Goal: Transaction & Acquisition: Purchase product/service

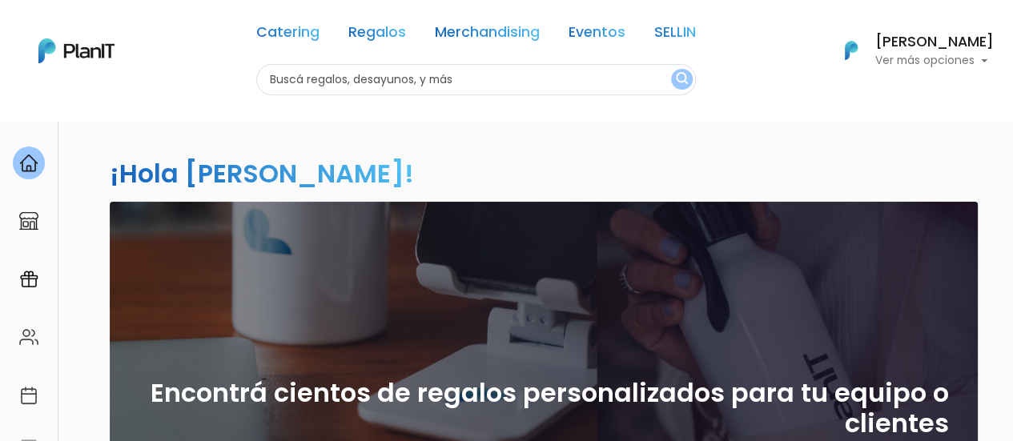
click at [554, 90] on input "text" at bounding box center [476, 79] width 440 height 31
type input "ame"
click at [671, 69] on button "submit" at bounding box center [682, 79] width 22 height 21
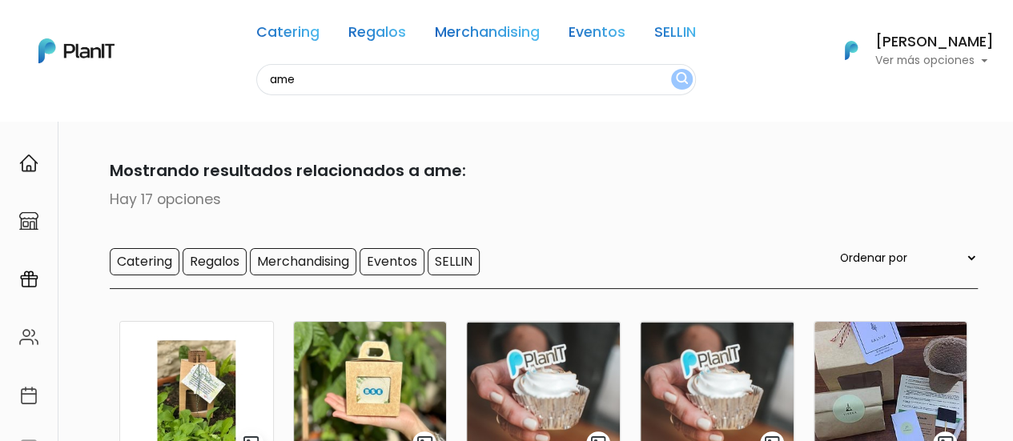
click at [924, 192] on p "Hay 17 opciones" at bounding box center [507, 199] width 942 height 21
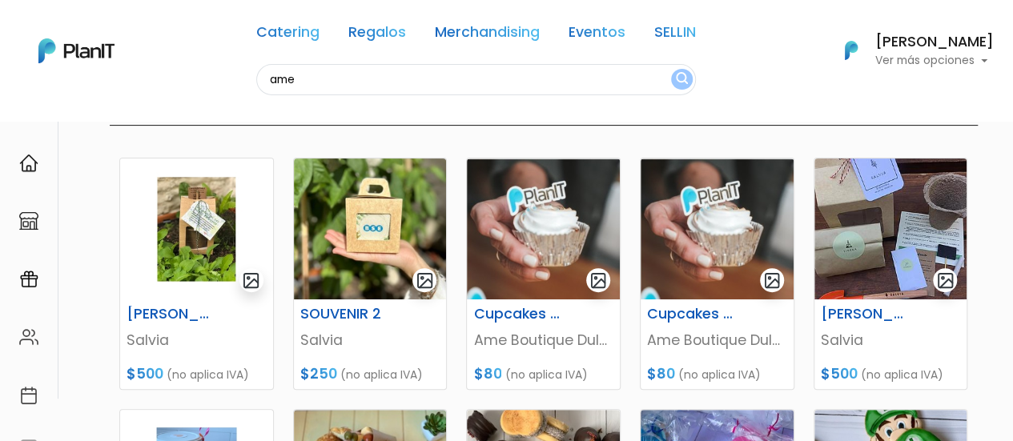
scroll to position [155, 0]
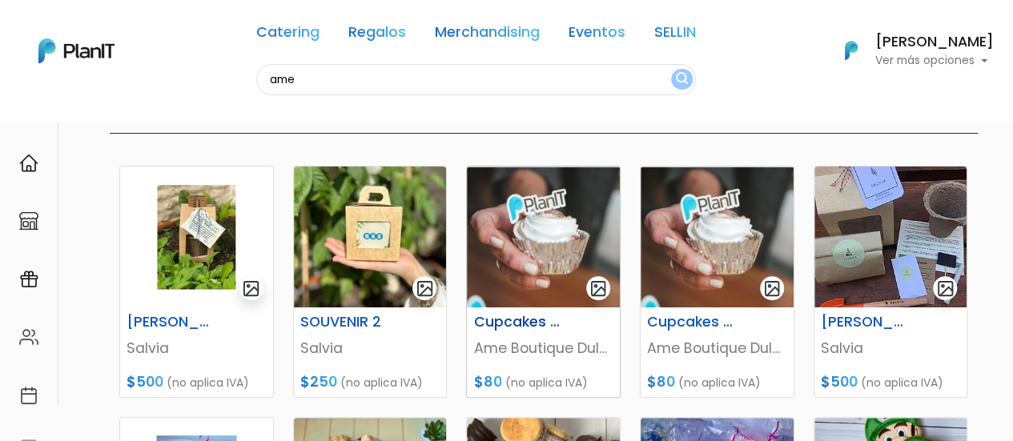
click at [585, 340] on p "Ame Boutique Dulce" at bounding box center [543, 348] width 140 height 21
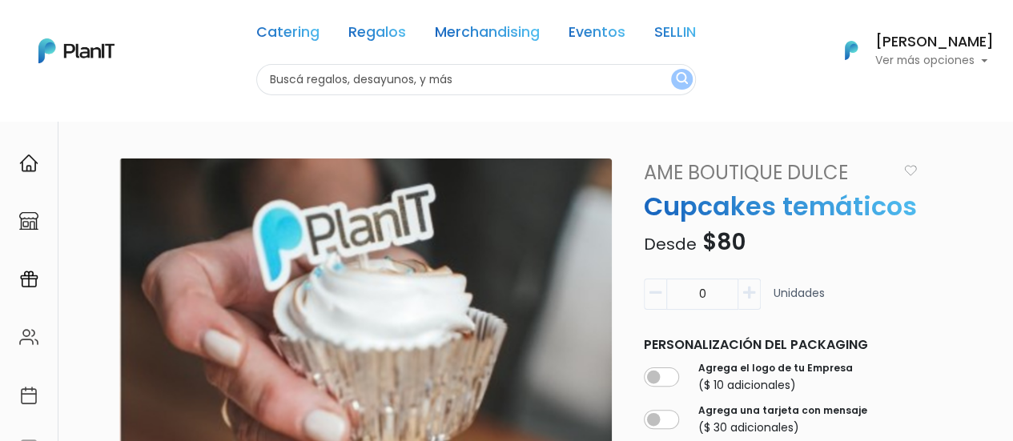
click at [970, 303] on div "slide 1 of 1 Descripción Cupcakes temáticos, indica en detalles la temática que…" at bounding box center [549, 409] width 878 height 500
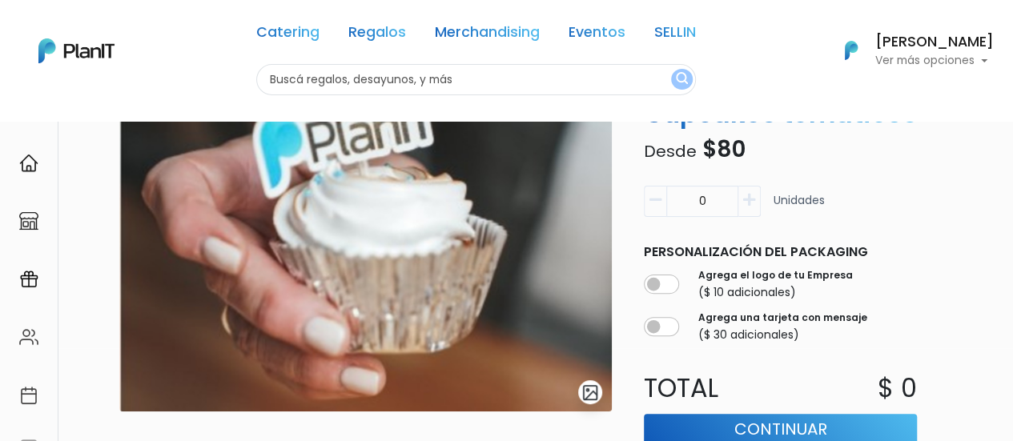
scroll to position [92, 0]
